Goal: Task Accomplishment & Management: Manage account settings

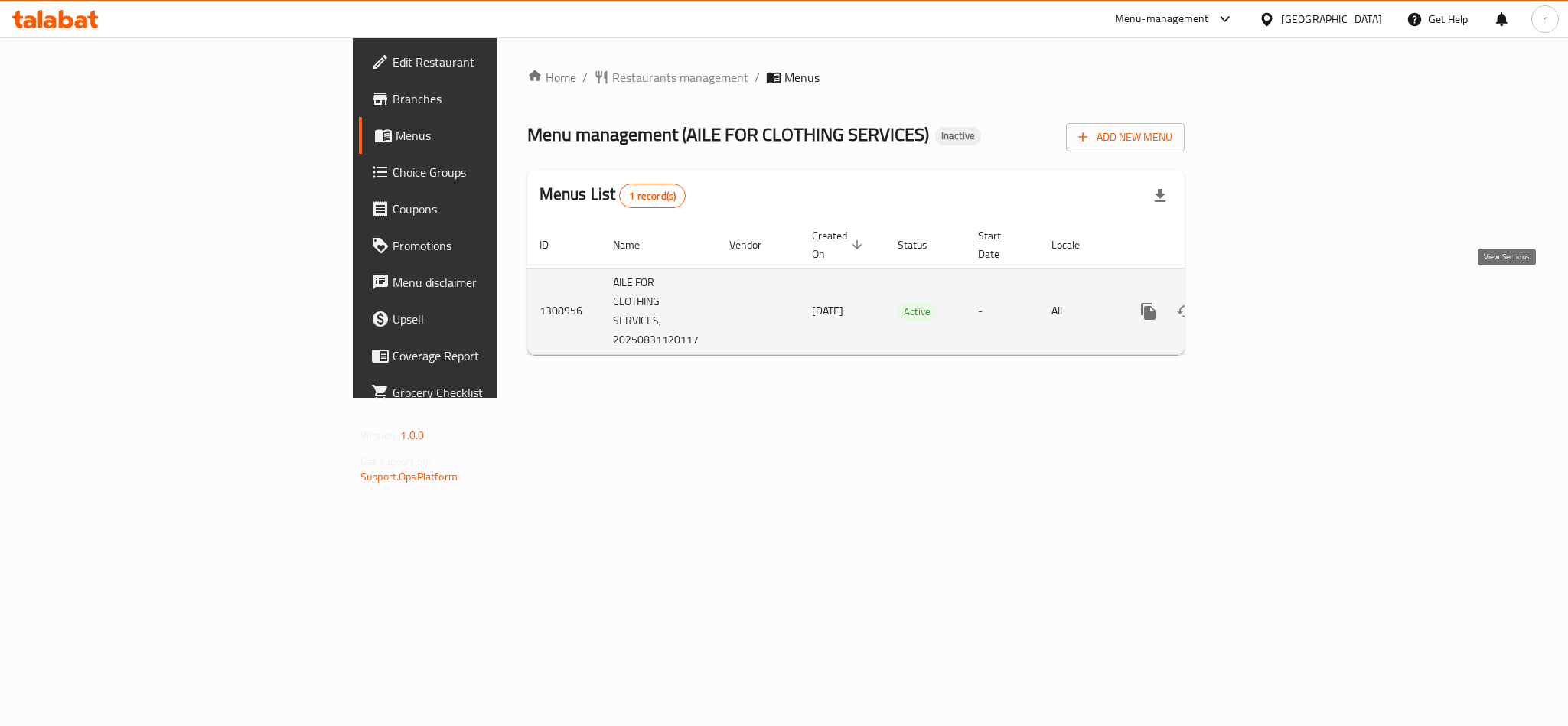
click at [1268, 302] on icon "enhanced table" at bounding box center [1258, 311] width 18 height 18
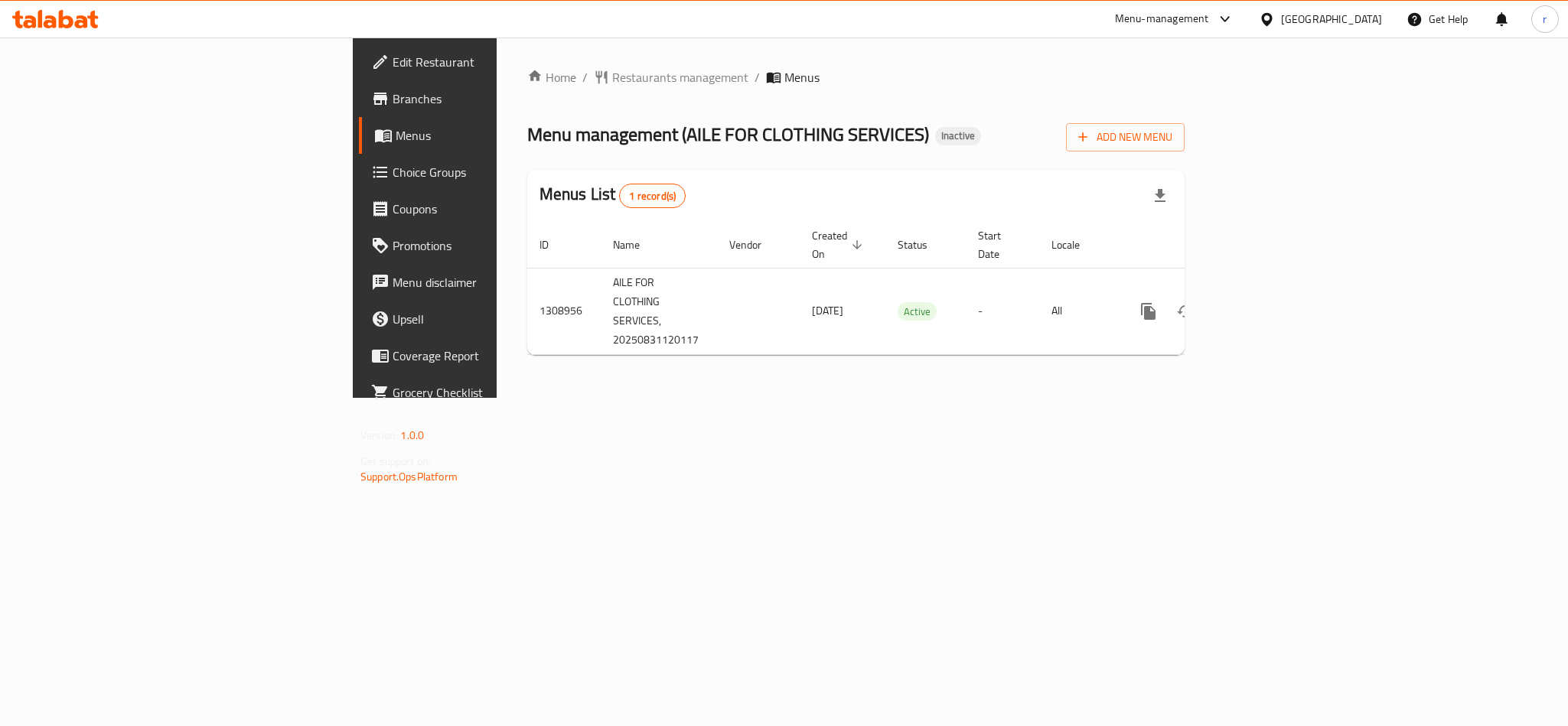
click at [648, 398] on div "Home / Restaurants management / Menus Menu management ( AILE FOR CLOTHING SERVI…" at bounding box center [856, 217] width 719 height 360
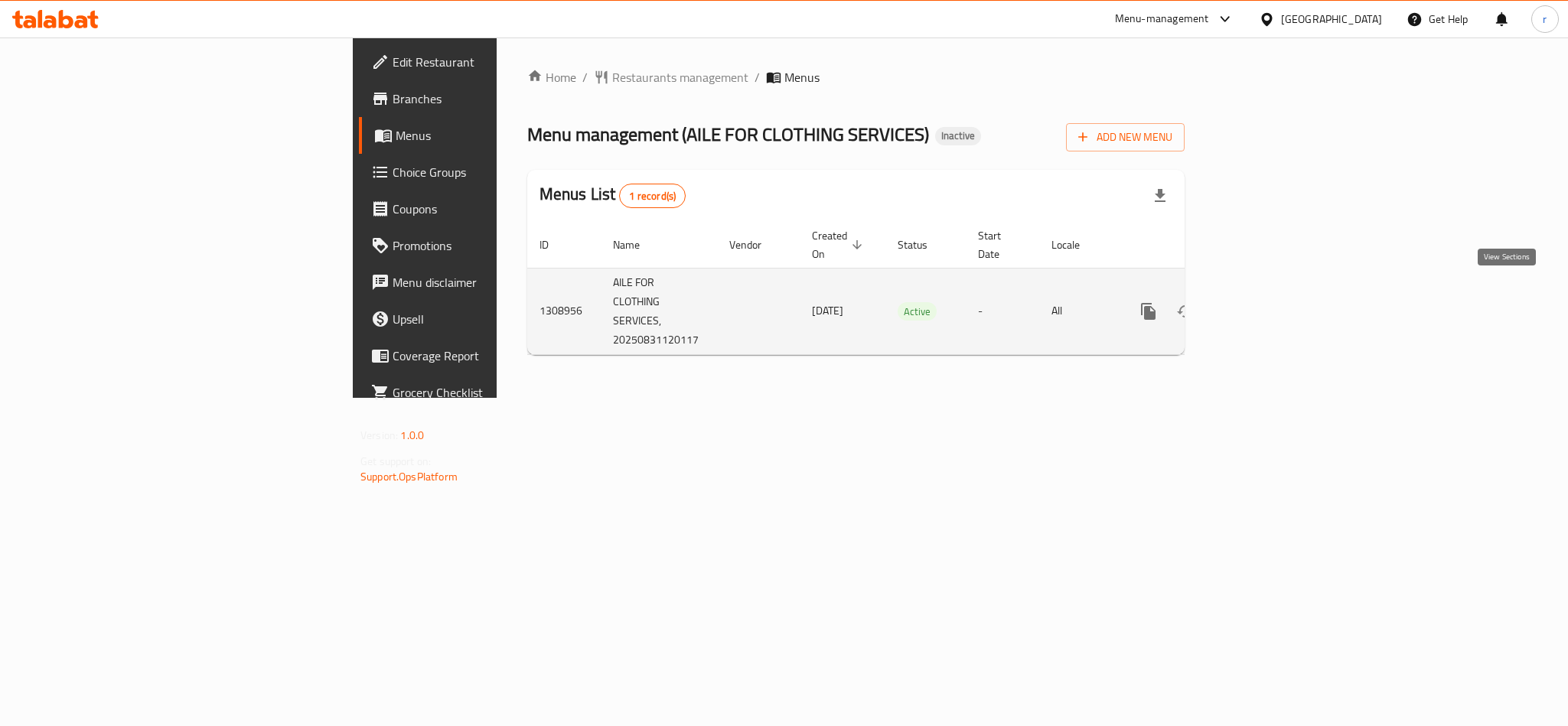
click at [1268, 302] on icon "enhanced table" at bounding box center [1258, 311] width 18 height 18
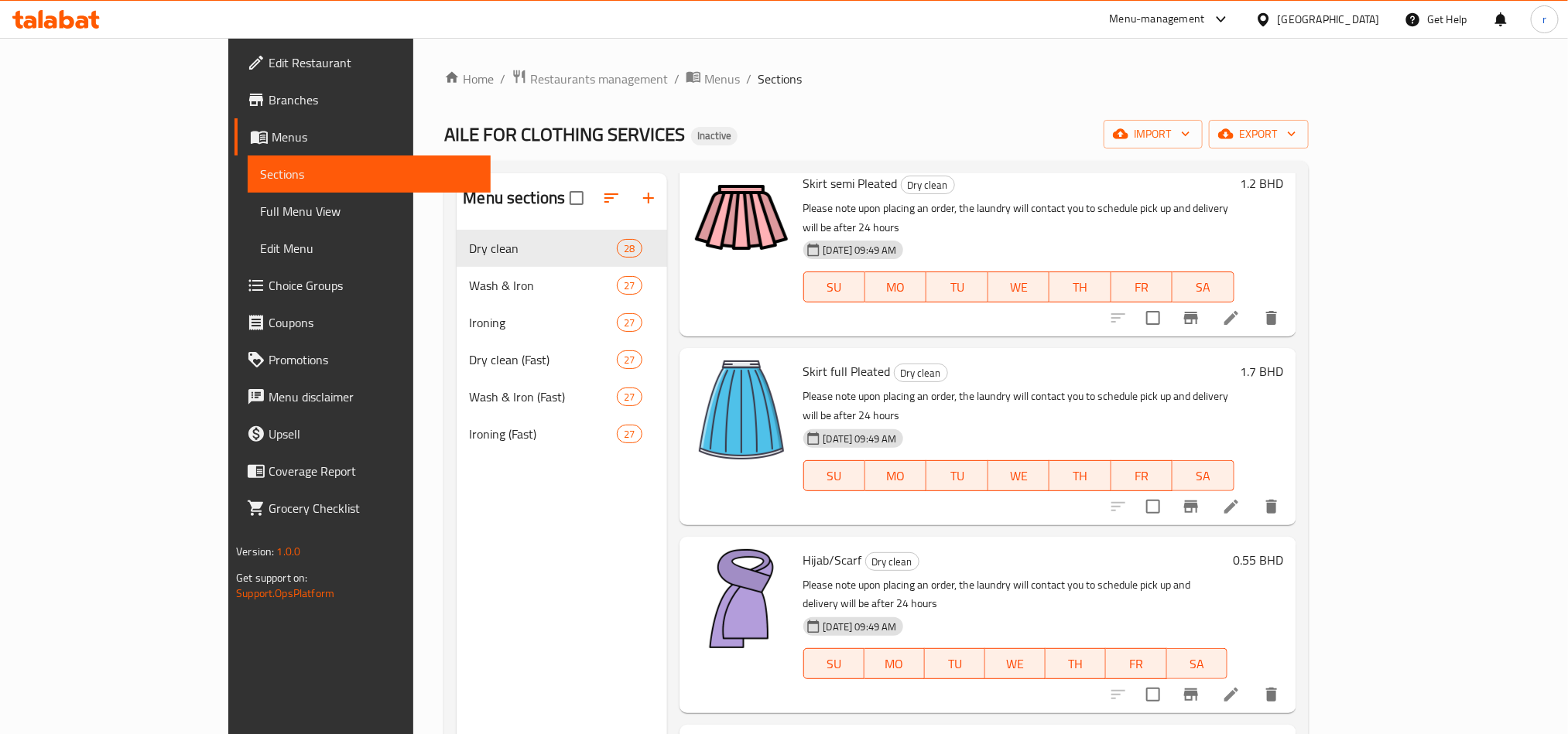
scroll to position [3569, 0]
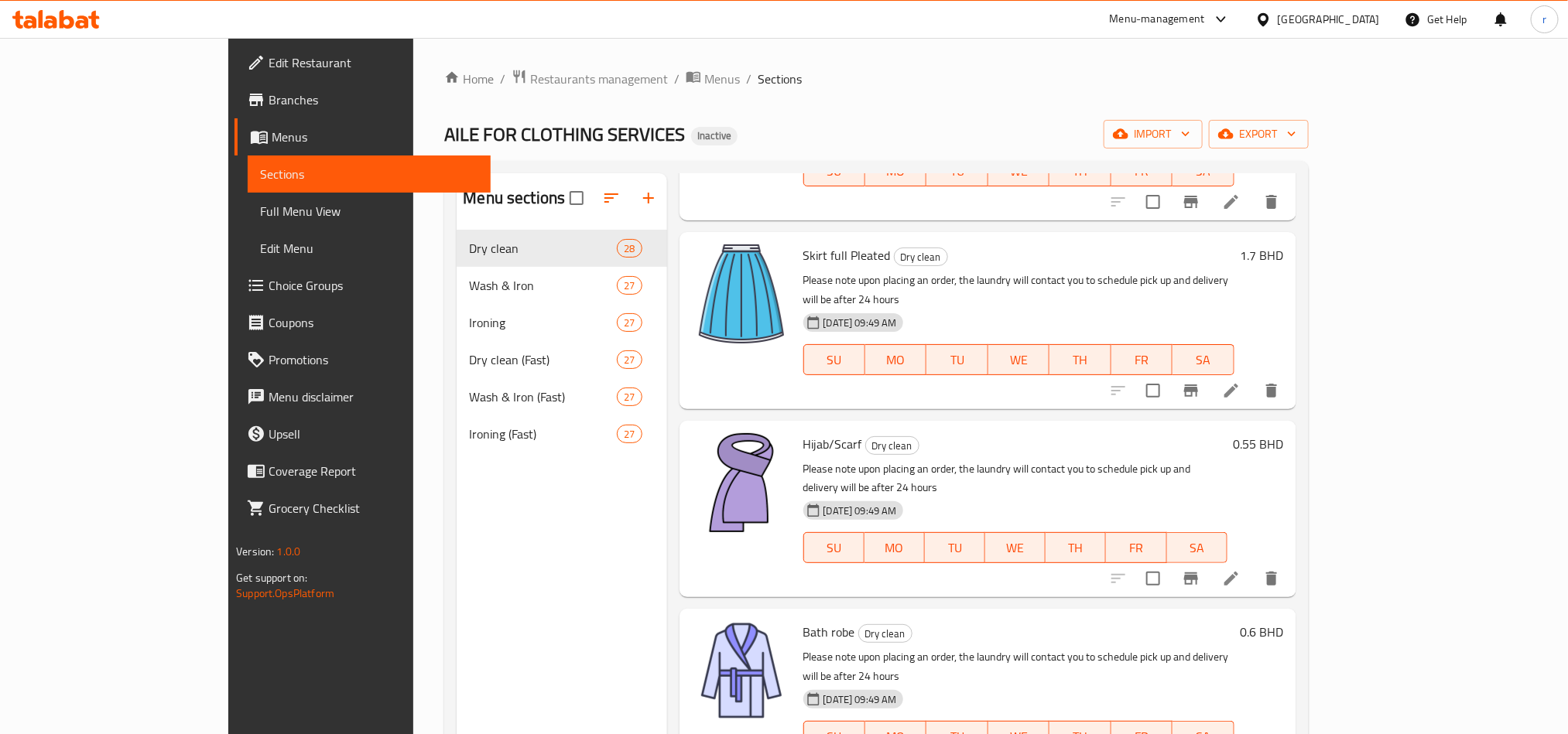
drag, startPoint x: 746, startPoint y: 397, endPoint x: 801, endPoint y: 392, distance: 55.2
click at [457, 534] on div "Menu sections Dry clean 28 Wash & Iron 27 Ironing 27 Dry clean (Fast) 27 Wash &…" at bounding box center [562, 540] width 210 height 734
drag, startPoint x: 746, startPoint y: 394, endPoint x: 804, endPoint y: 391, distance: 58.1
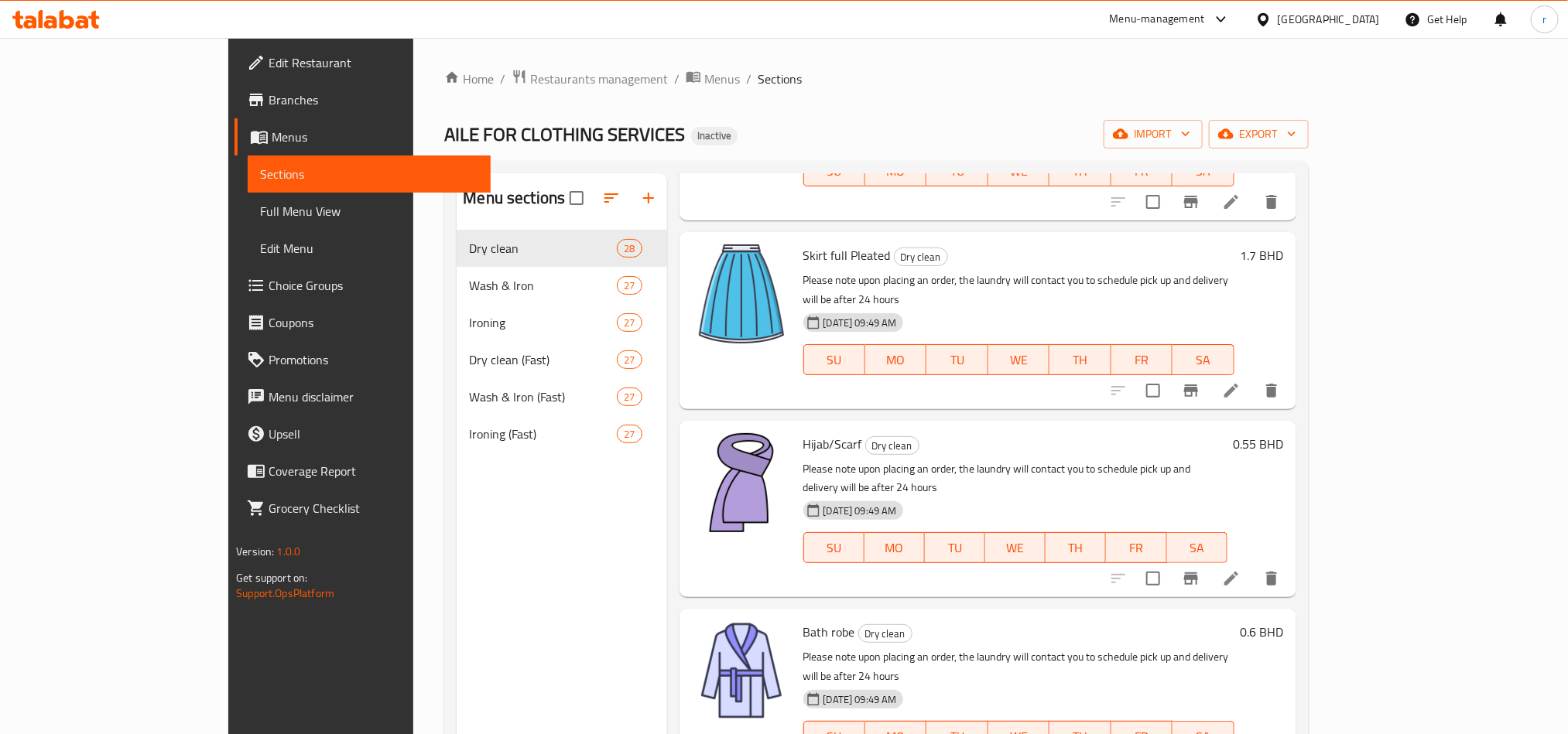
copy span "Bath Towel"
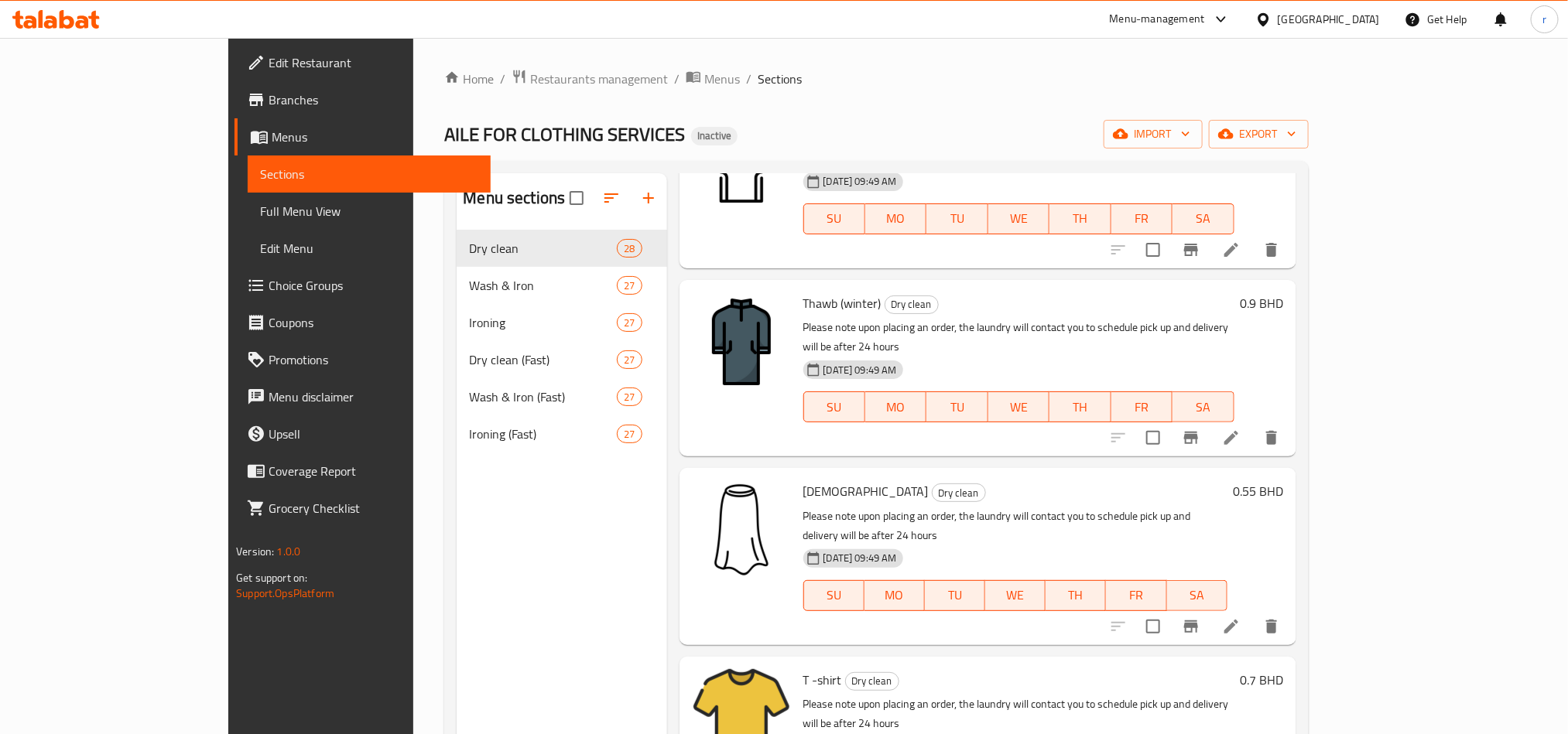
scroll to position [0, 0]
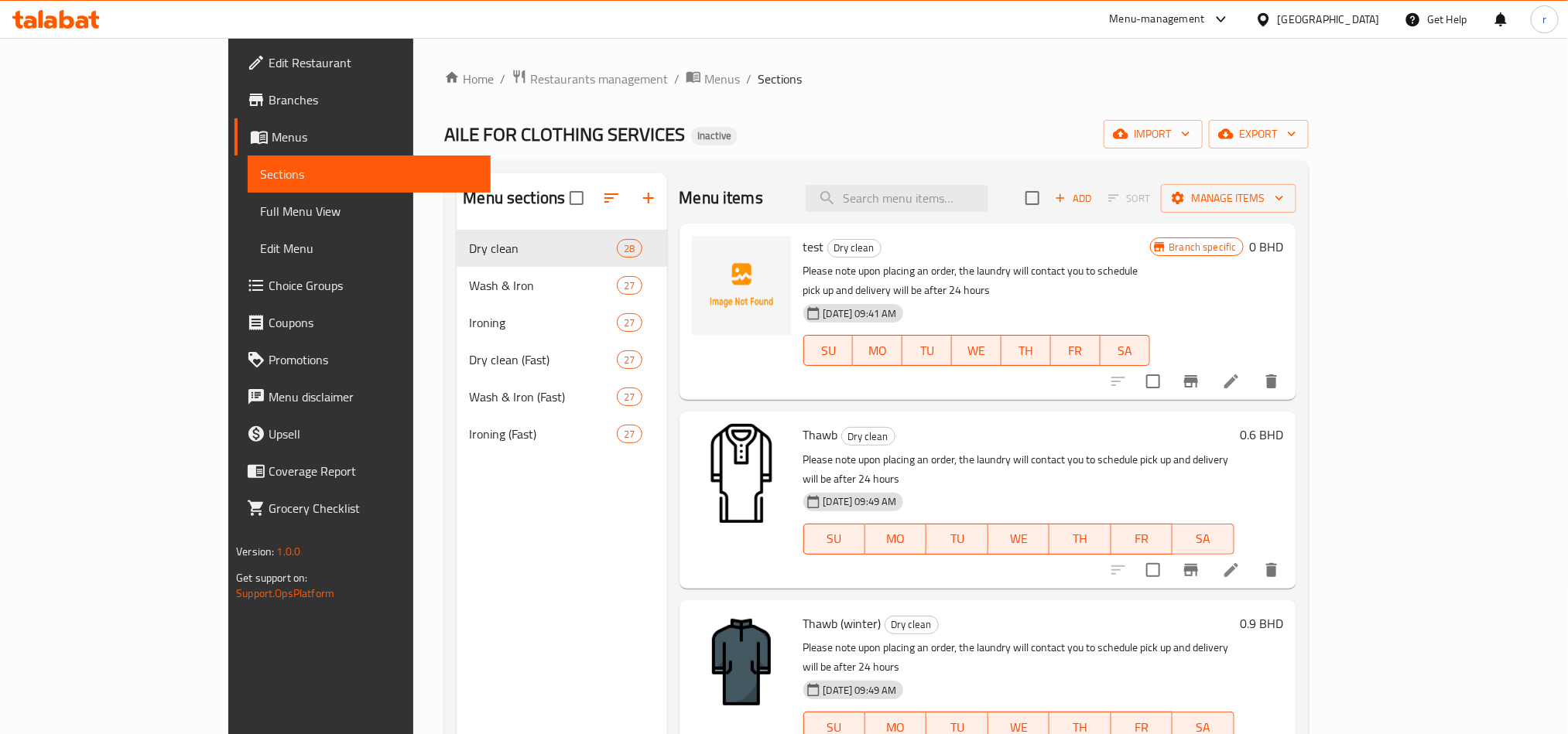
click at [812, 81] on ol "Home / Restaurants management / Menus / Sections" at bounding box center [876, 79] width 864 height 20
click at [904, 63] on div "Home / Restaurants management / Menus / Sections AILE FOR CLOTHING SERVICES Ina…" at bounding box center [876, 494] width 926 height 912
